Goal: Information Seeking & Learning: Learn about a topic

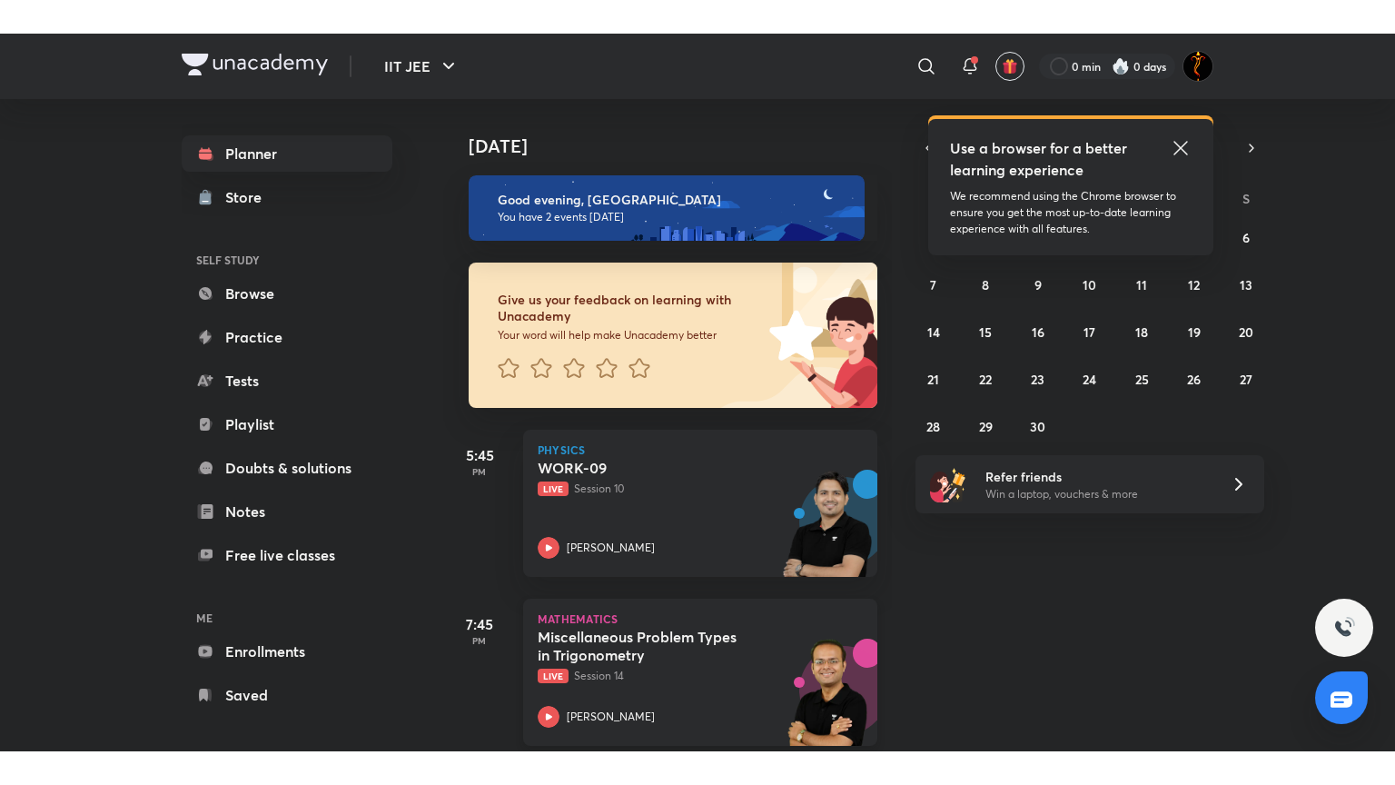
scroll to position [22, 0]
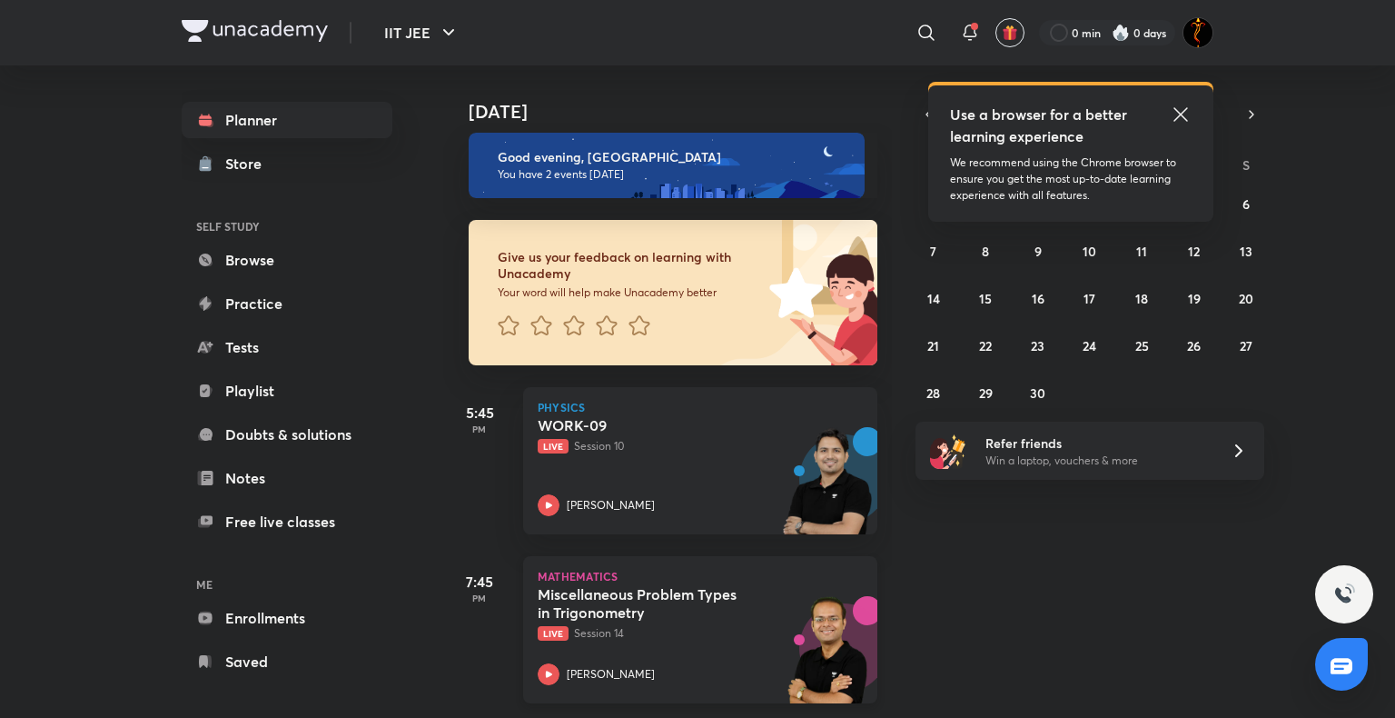
click at [551, 663] on icon at bounding box center [549, 674] width 22 height 22
